Goal: Information Seeking & Learning: Learn about a topic

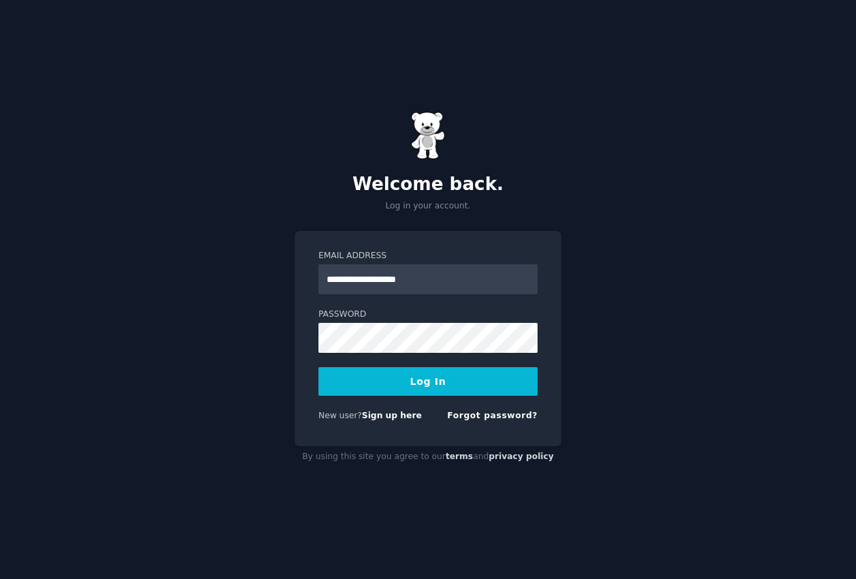
type input "**********"
click at [376, 389] on button "Log In" at bounding box center [428, 381] width 219 height 29
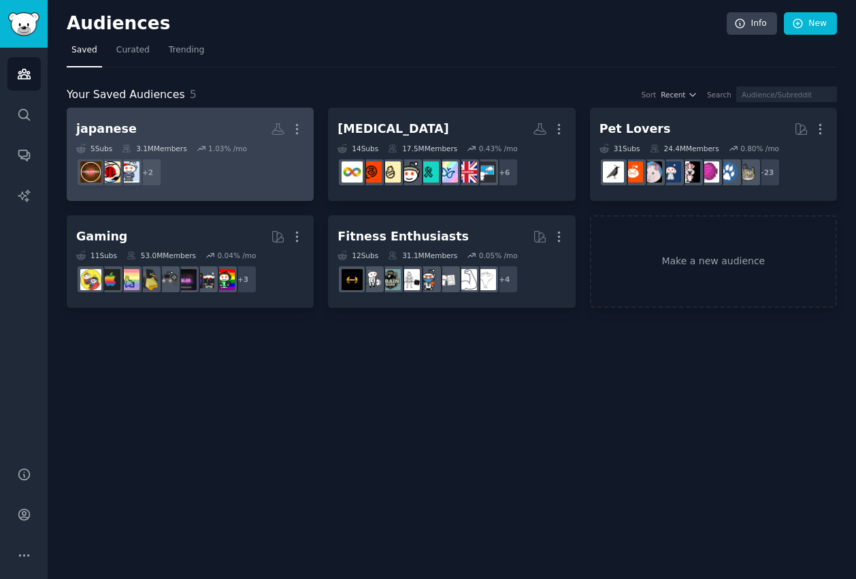
click at [194, 120] on h2 "japanese More" at bounding box center [190, 129] width 228 height 24
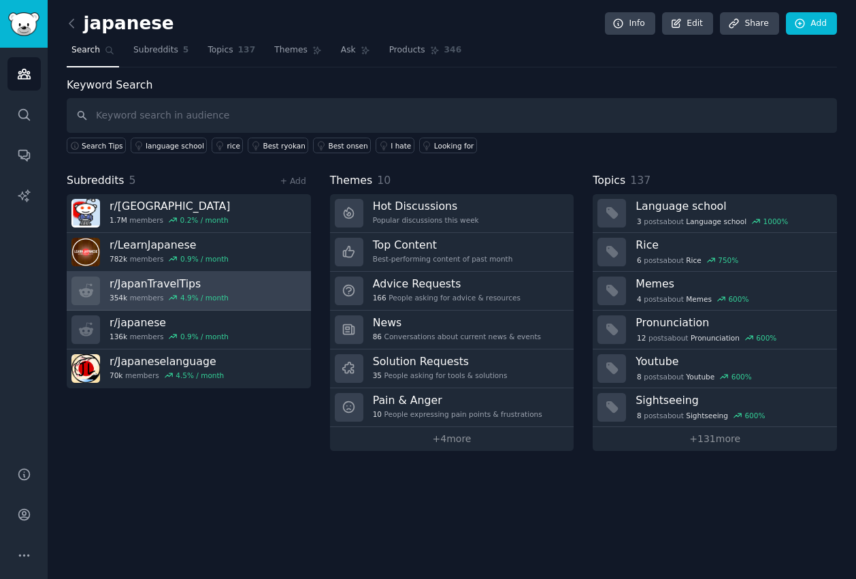
click at [236, 289] on link "r/ JapanTravelTips 354k members 4.9 % / month" at bounding box center [189, 291] width 244 height 39
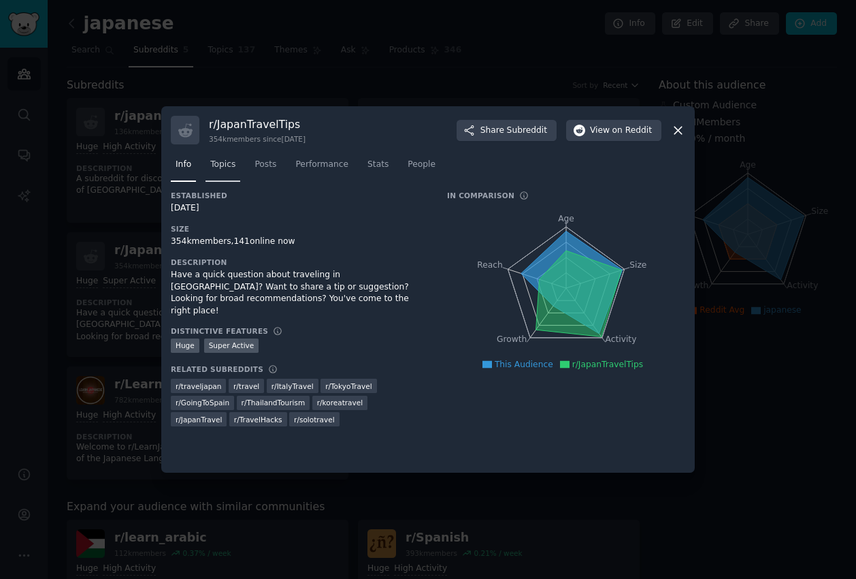
click at [227, 165] on span "Topics" at bounding box center [222, 165] width 25 height 12
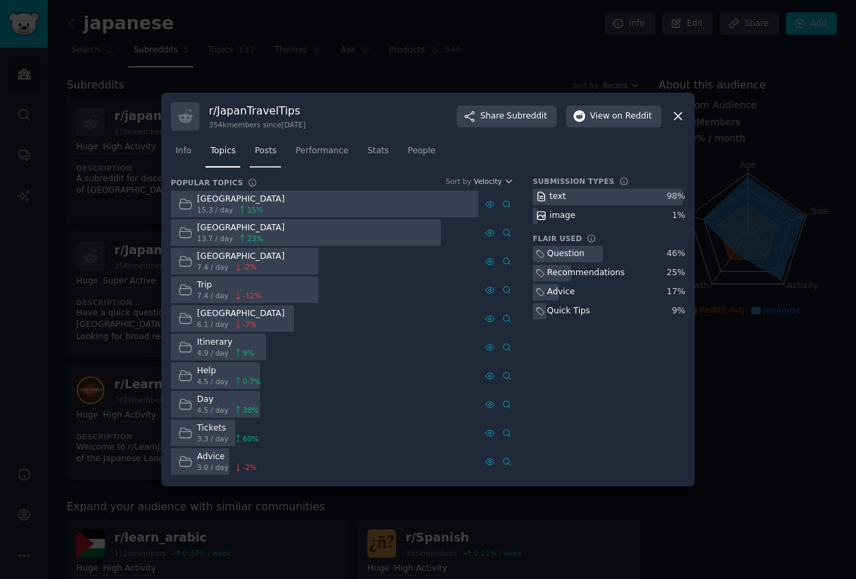
click at [266, 152] on span "Posts" at bounding box center [266, 151] width 22 height 12
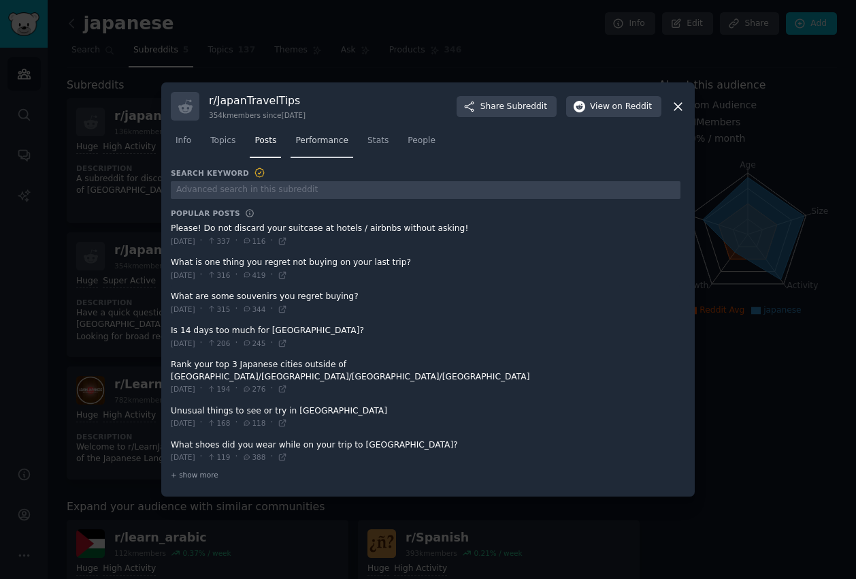
click at [311, 147] on span "Performance" at bounding box center [321, 141] width 53 height 12
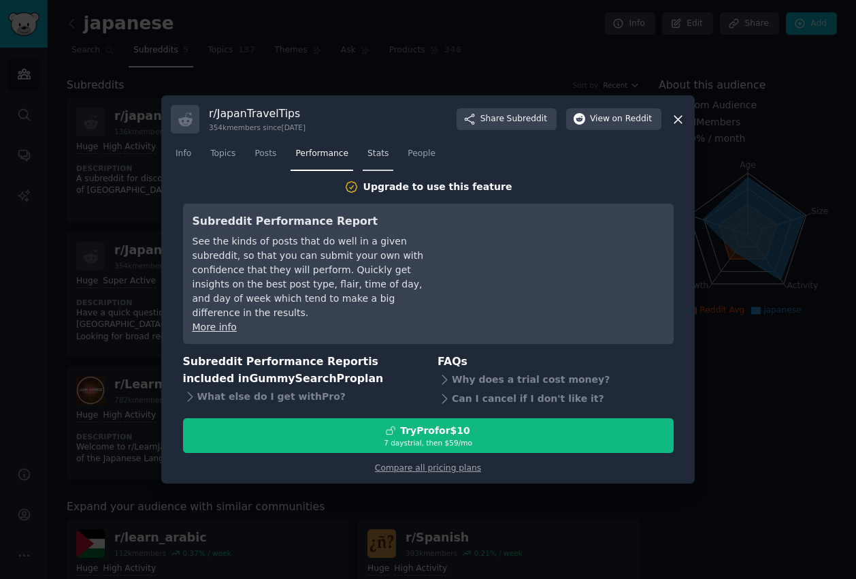
click at [377, 160] on span "Stats" at bounding box center [378, 154] width 21 height 12
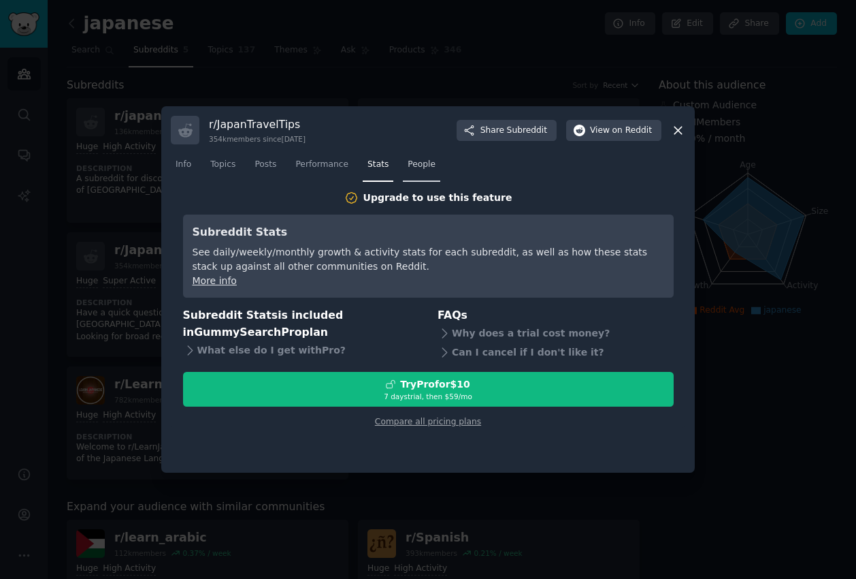
click at [429, 168] on span "People" at bounding box center [422, 165] width 28 height 12
click at [338, 172] on link "Performance" at bounding box center [322, 168] width 63 height 28
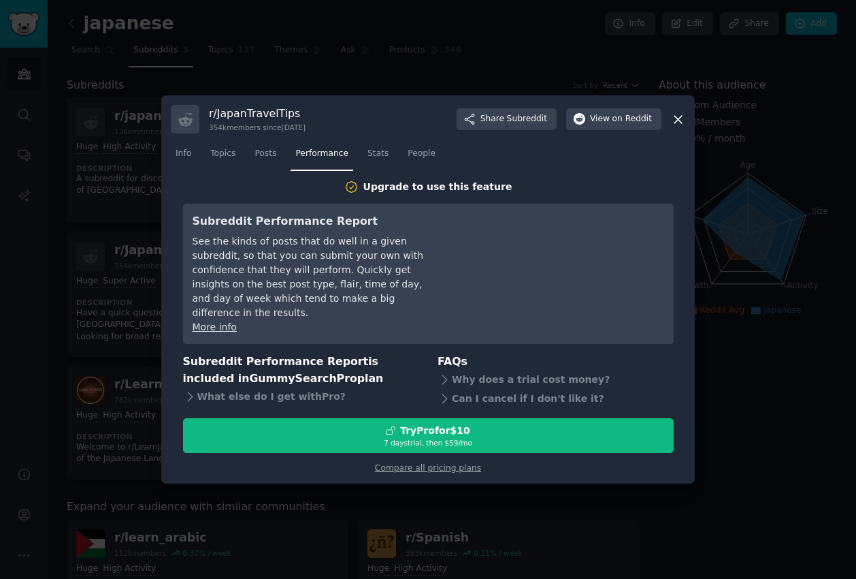
click at [680, 127] on icon at bounding box center [678, 119] width 14 height 14
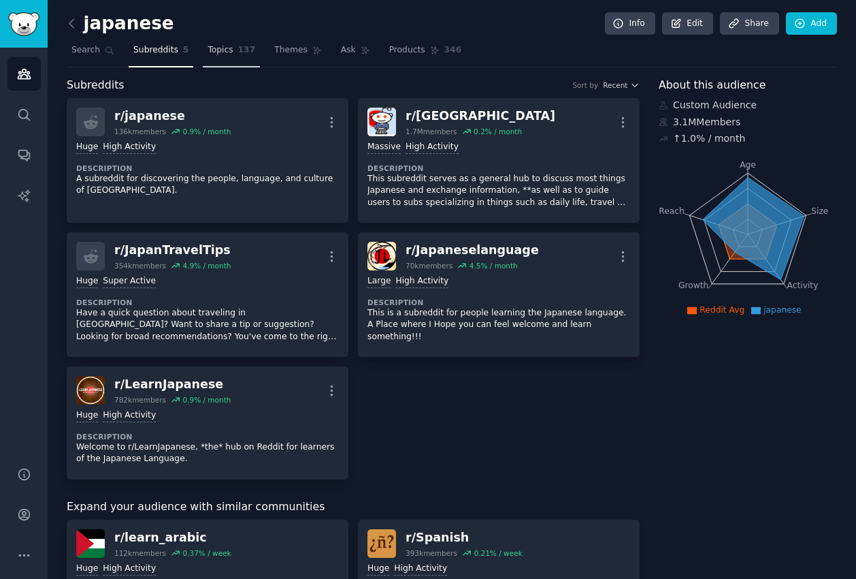
click at [223, 52] on span "Topics" at bounding box center [220, 50] width 25 height 12
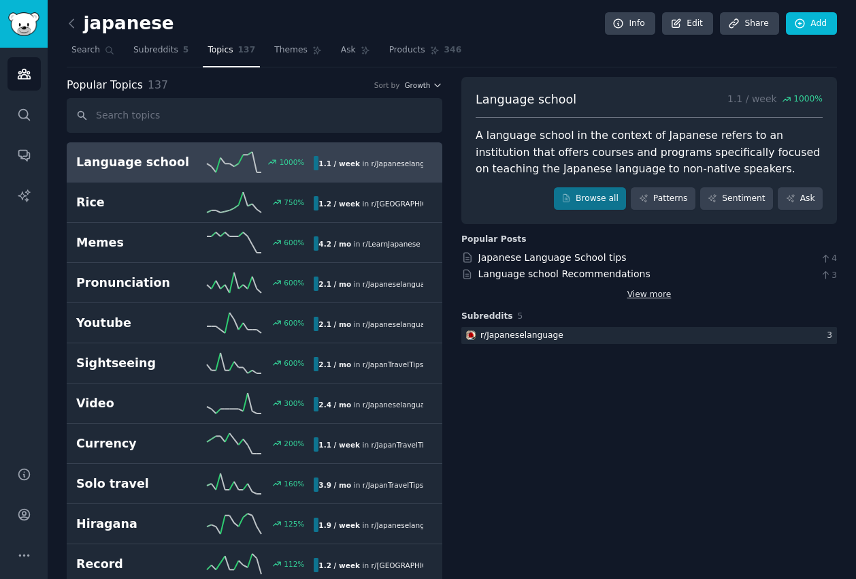
click at [660, 294] on link "View more" at bounding box center [650, 295] width 44 height 12
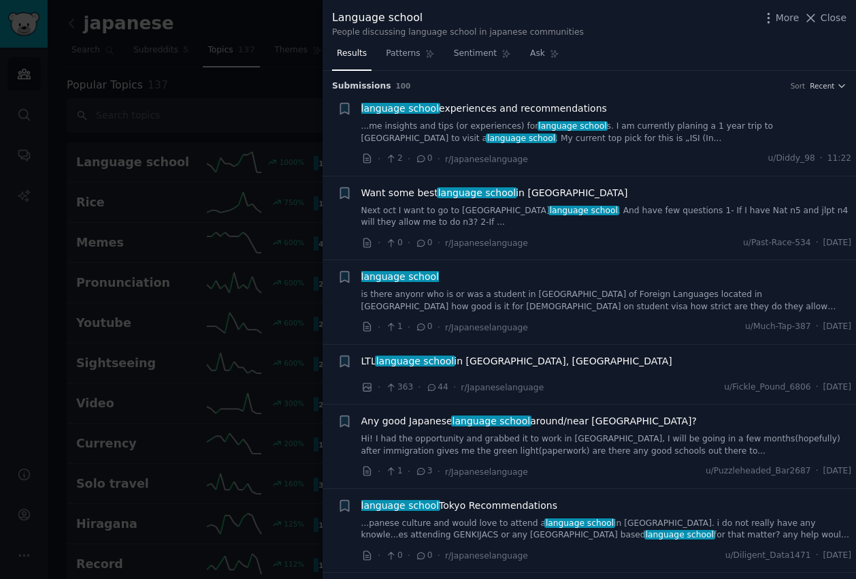
drag, startPoint x: 831, startPoint y: 19, endPoint x: 709, endPoint y: 57, distance: 126.8
click at [709, 57] on div "Language school People discussing language school in japanese communities More …" at bounding box center [590, 289] width 534 height 579
click at [832, 20] on span "Close" at bounding box center [834, 18] width 26 height 14
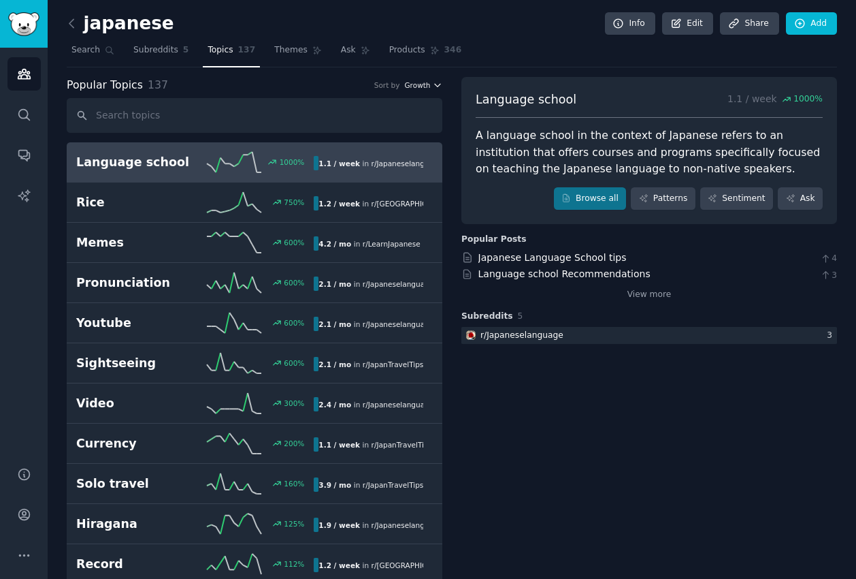
click at [440, 86] on icon "button" at bounding box center [438, 85] width 10 height 10
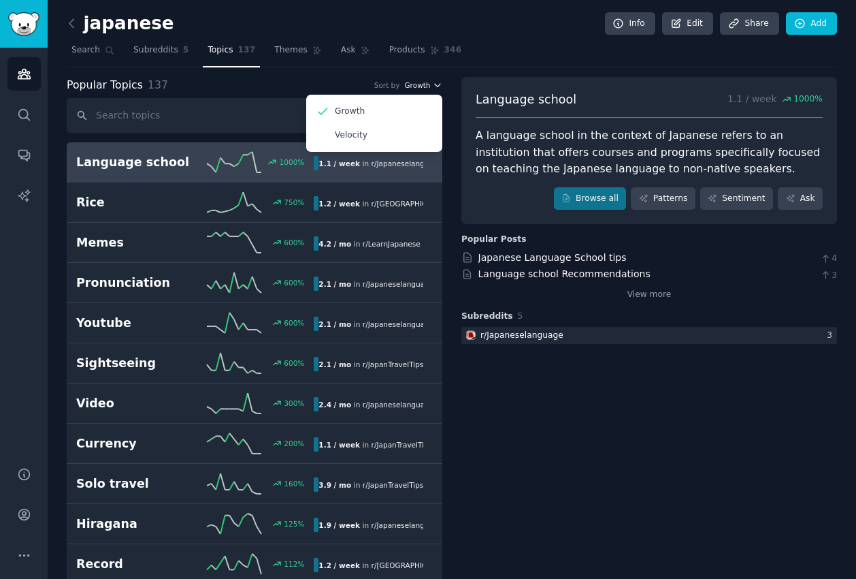
click at [440, 86] on icon "button" at bounding box center [438, 85] width 10 height 10
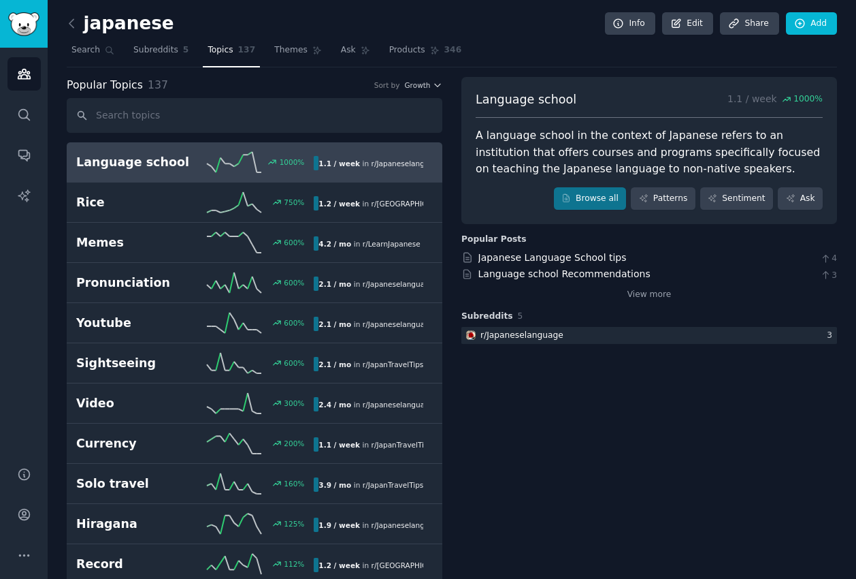
click at [502, 55] on nav "Search Subreddits 5 Topics 137 Themes Ask Products 346" at bounding box center [452, 53] width 771 height 28
